Goal: Register for event/course

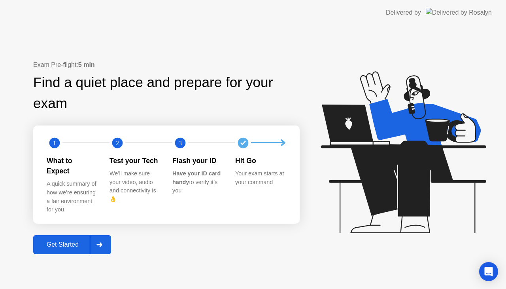
click at [107, 241] on div at bounding box center [99, 244] width 19 height 18
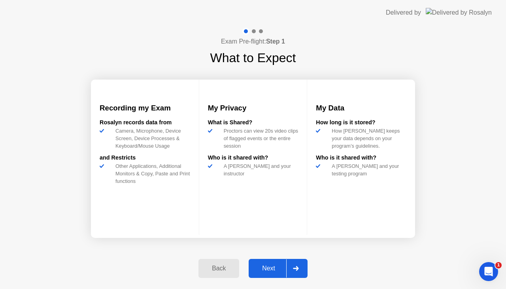
click at [300, 266] on div at bounding box center [295, 268] width 19 height 18
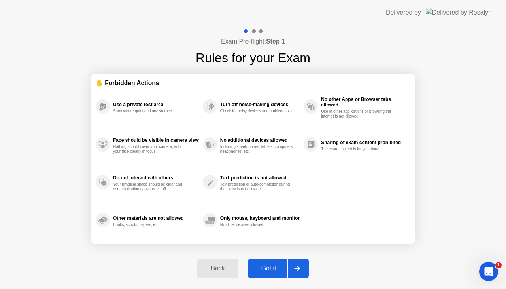
click at [300, 266] on icon at bounding box center [297, 268] width 6 height 5
select select "**********"
select select "*******"
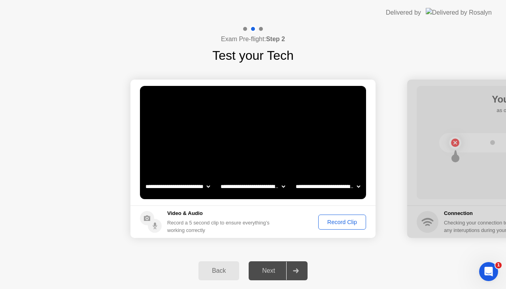
click at [344, 224] on div "Record Clip" at bounding box center [342, 222] width 42 height 6
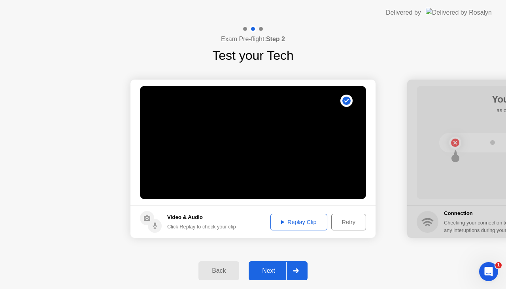
click at [299, 267] on div at bounding box center [295, 271] width 19 height 18
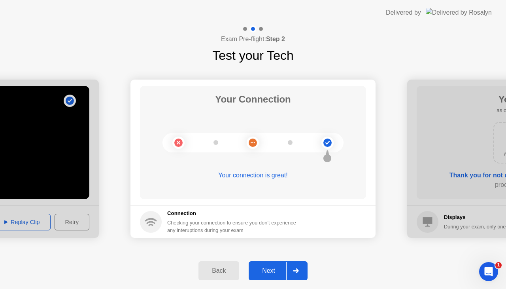
click at [300, 269] on div at bounding box center [295, 271] width 19 height 18
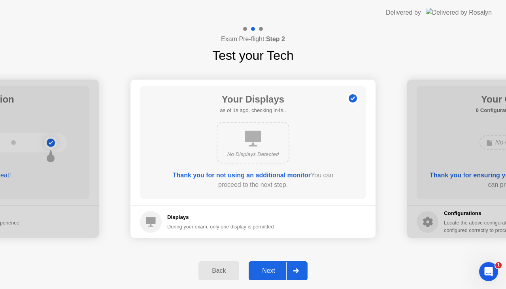
click at [300, 269] on div at bounding box center [295, 271] width 19 height 18
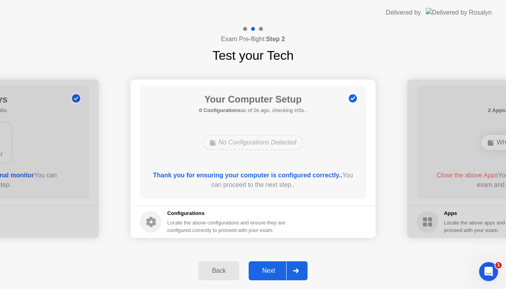
click at [300, 269] on div at bounding box center [295, 271] width 19 height 18
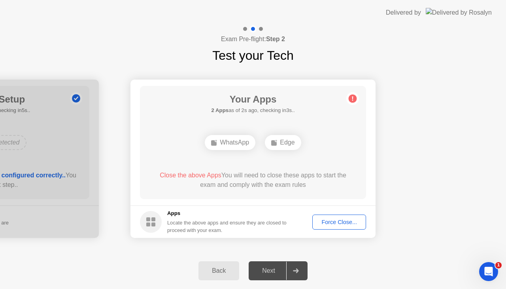
click at [338, 224] on div "Force Close..." at bounding box center [339, 222] width 48 height 6
click at [337, 221] on div "Force Close..." at bounding box center [339, 222] width 48 height 6
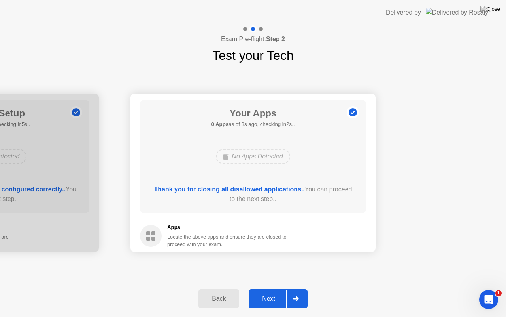
click at [301, 288] on div at bounding box center [295, 298] width 19 height 18
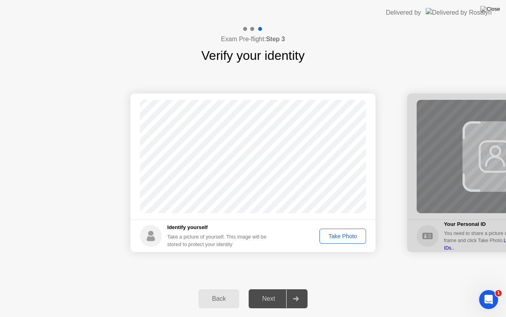
click at [345, 236] on div "Take Photo" at bounding box center [342, 236] width 41 height 6
click at [298, 288] on icon at bounding box center [296, 298] width 6 height 5
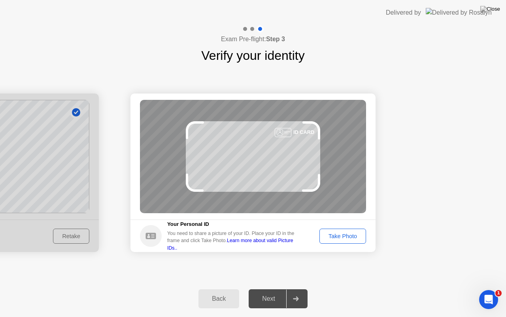
click at [343, 233] on div "Take Photo" at bounding box center [342, 236] width 41 height 6
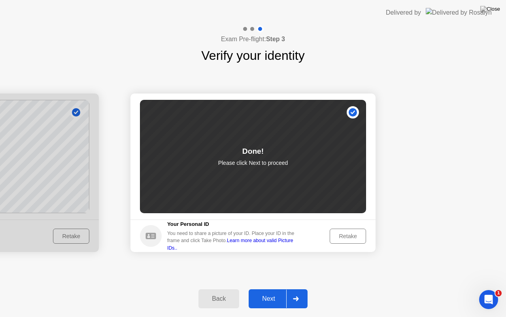
click at [299, 288] on icon at bounding box center [296, 298] width 6 height 5
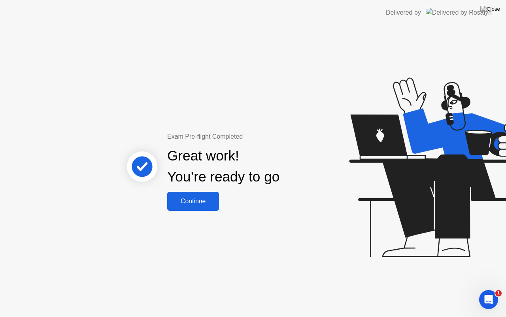
click at [201, 199] on div "Continue" at bounding box center [193, 200] width 47 height 7
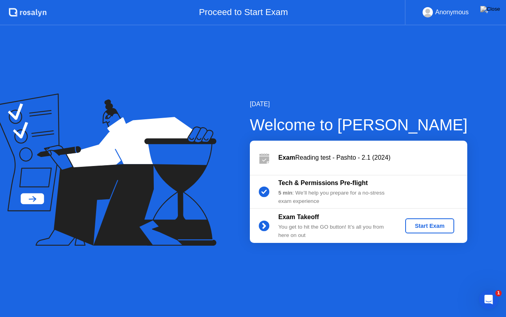
click at [425, 226] on div "Start Exam" at bounding box center [430, 225] width 42 height 6
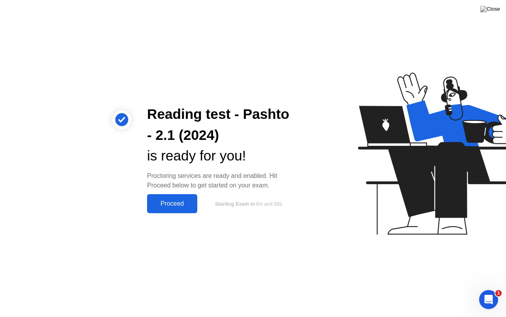
click at [174, 198] on button "Proceed" at bounding box center [172, 203] width 50 height 19
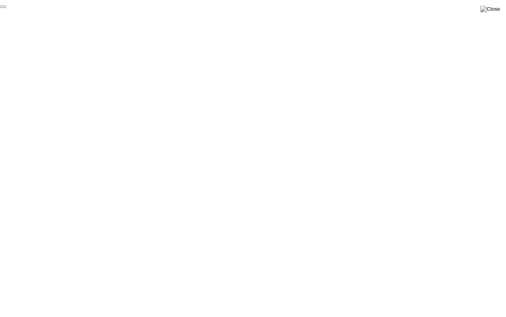
click div "End Proctoring Session"
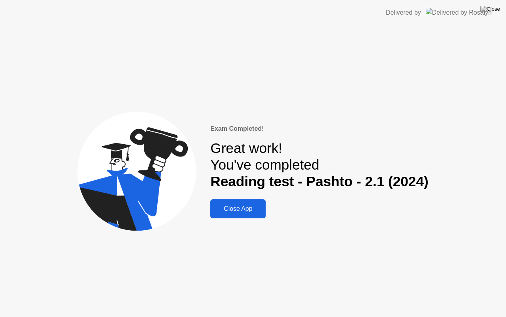
click at [237, 207] on div "Close App" at bounding box center [238, 208] width 51 height 7
